Goal: Find specific page/section: Find specific page/section

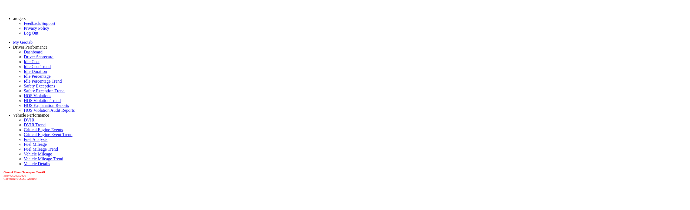
select select "******"
click at [30, 59] on link "Driver Scorecard" at bounding box center [39, 57] width 30 height 5
